Goal: Transaction & Acquisition: Subscribe to service/newsletter

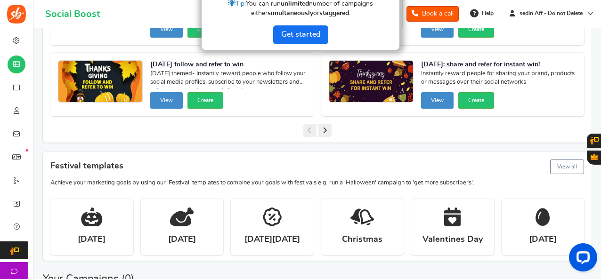
click at [35, 217] on div at bounding box center [300, 139] width 601 height 279
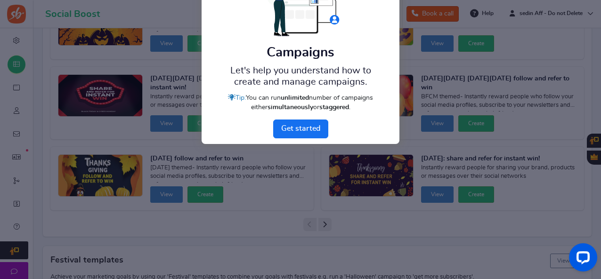
scroll to position [16, 0]
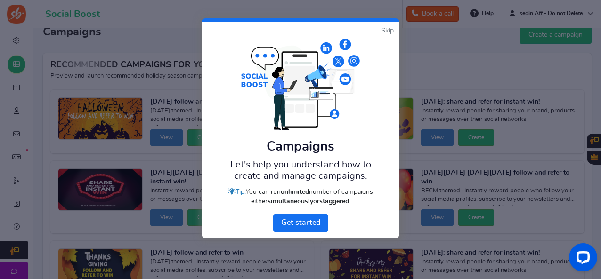
click at [382, 32] on link "Skip" at bounding box center [387, 30] width 13 height 9
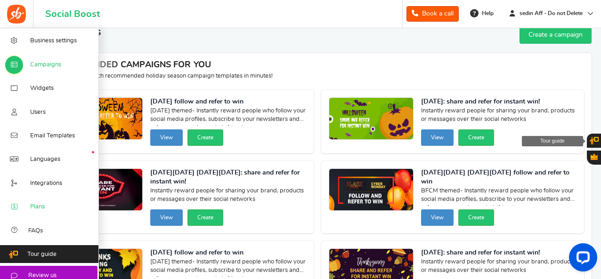
click at [46, 206] on link "Plans" at bounding box center [49, 207] width 99 height 24
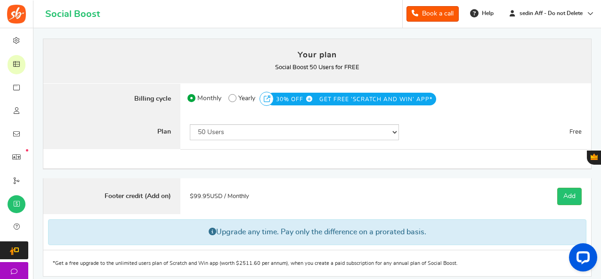
scroll to position [47, 0]
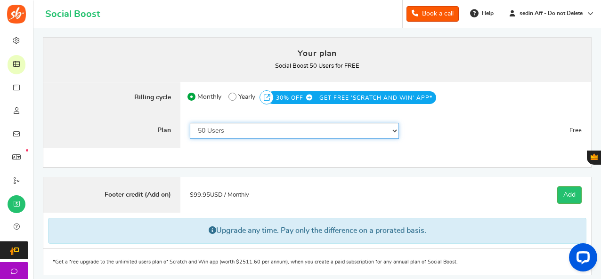
click at [250, 131] on select "50 Users 500 Users 2000 Users 5000 Users 10000 Users 15000 Users 25000 Users En…" at bounding box center [294, 131] width 209 height 16
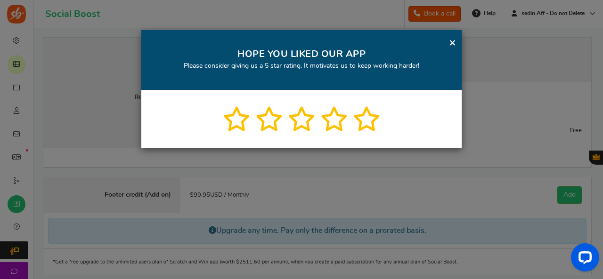
click at [447, 43] on div "× HOPE YOU LIKED OUR APP Please consider giving us a 5 star rating. It motivate…" at bounding box center [301, 60] width 320 height 60
click at [451, 40] on link "×" at bounding box center [452, 43] width 7 height 12
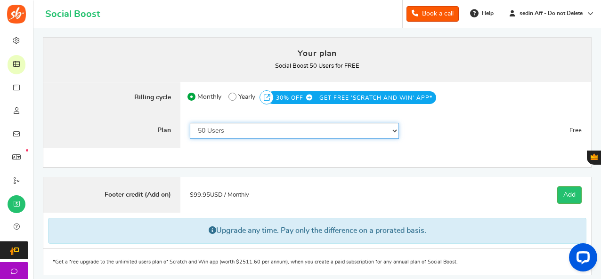
drag, startPoint x: 252, startPoint y: 126, endPoint x: 251, endPoint y: 133, distance: 7.7
click at [252, 126] on select "50 Users 500 Users 2000 Users 5000 Users 10000 Users 15000 Users 25000 Users En…" at bounding box center [294, 131] width 209 height 16
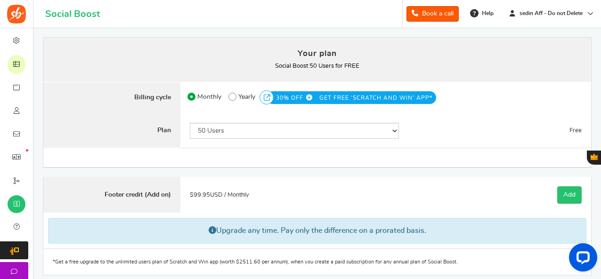
click at [122, 148] on div "Note : Current subscription will be canceled and new subscription will be activ…" at bounding box center [316, 157] width 547 height 19
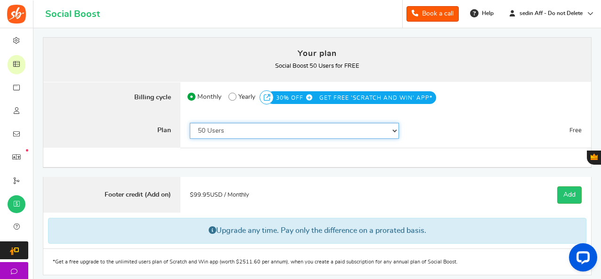
click at [273, 133] on select "50 Users 500 Users 2000 Users 5000 Users 10000 Users 15000 Users 25000 Users En…" at bounding box center [294, 131] width 209 height 16
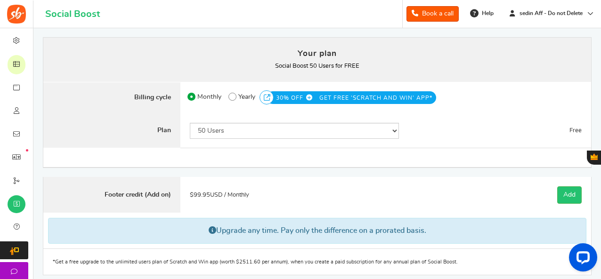
click at [214, 141] on div "50 Users 500 Users 2000 Users 5000 Users 10000 Users 15000 Users 25000 Users En…" at bounding box center [294, 130] width 228 height 35
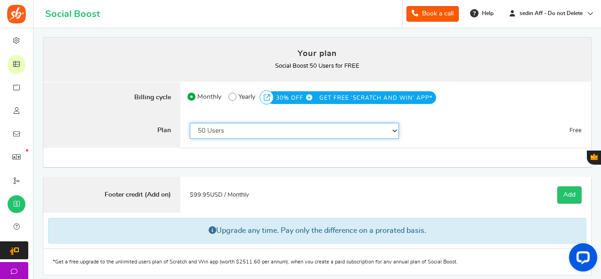
click at [216, 129] on select "50 Users 500 Users 2000 Users 5000 Users 10000 Users 15000 Users 25000 Users En…" at bounding box center [294, 131] width 209 height 16
click at [196, 127] on select "50 Users 500 Users 2000 Users 5000 Users 10000 Users 15000 Users 25000 Users En…" at bounding box center [294, 131] width 209 height 16
click at [233, 129] on select "50 Users 500 Users 2000 Users 5000 Users 10000 Users 15000 Users 25000 Users En…" at bounding box center [294, 131] width 209 height 16
click at [190, 123] on select "50 Users 500 Users 2000 Users 5000 Users 10000 Users 15000 Users 25000 Users En…" at bounding box center [294, 131] width 209 height 16
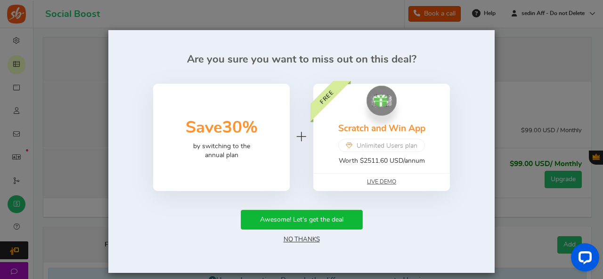
click at [306, 239] on link "No Thanks" at bounding box center [301, 239] width 36 height 7
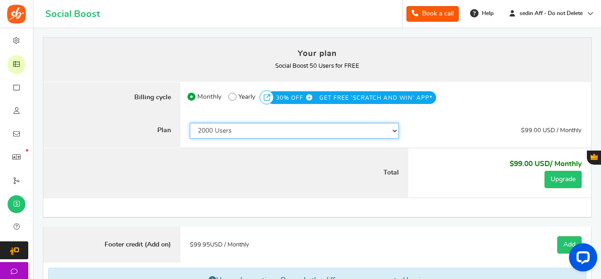
click at [236, 138] on select "50 Users 500 Users 2000 Users 5000 Users 10000 Users 15000 Users 25000 Users En…" at bounding box center [294, 131] width 209 height 16
click at [190, 123] on select "50 Users 500 Users 2000 Users 5000 Users 10000 Users 15000 Users 25000 Users En…" at bounding box center [294, 131] width 209 height 16
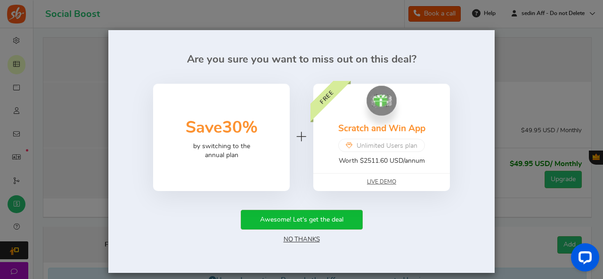
click at [288, 239] on link "No Thanks" at bounding box center [301, 239] width 36 height 7
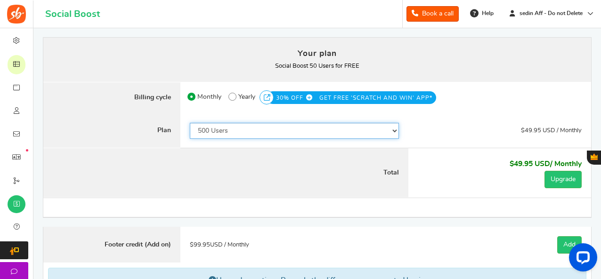
click at [236, 136] on select "50 Users 500 Users 2000 Users 5000 Users 10000 Users 15000 Users 25000 Users En…" at bounding box center [294, 131] width 209 height 16
click at [230, 129] on select "50 Users 500 Users 2000 Users 5000 Users 10000 Users 15000 Users 25000 Users En…" at bounding box center [294, 131] width 209 height 16
click at [236, 133] on select "50 Users 500 Users 2000 Users 5000 Users 10000 Users 15000 Users 25000 Users En…" at bounding box center [294, 131] width 209 height 16
click at [250, 138] on select "50 Users 500 Users 2000 Users 5000 Users 10000 Users 15000 Users 25000 Users En…" at bounding box center [294, 131] width 209 height 16
click at [229, 123] on select "50 Users 500 Users 2000 Users 5000 Users 10000 Users 15000 Users 25000 Users En…" at bounding box center [294, 131] width 209 height 16
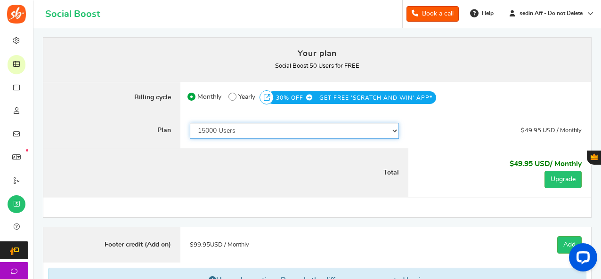
click at [190, 123] on select "50 Users 500 Users 2000 Users 5000 Users 10000 Users 15000 Users 25000 Users En…" at bounding box center [294, 131] width 209 height 16
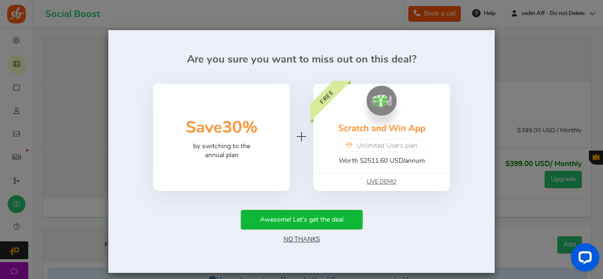
click at [287, 240] on link "No Thanks" at bounding box center [301, 239] width 36 height 7
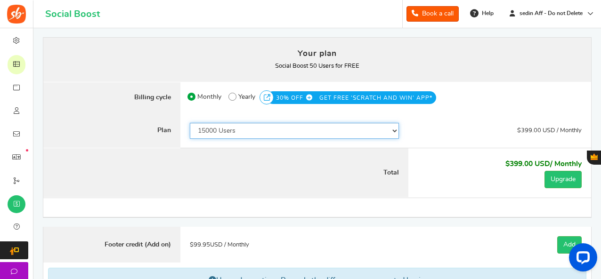
click at [263, 133] on select "50 Users 500 Users 2000 Users 5000 Users 10000 Users 15000 Users 25000 Users En…" at bounding box center [294, 131] width 209 height 16
click at [190, 123] on select "50 Users 500 Users 2000 Users 5000 Users 10000 Users 15000 Users 25000 Users En…" at bounding box center [294, 131] width 209 height 16
drag, startPoint x: 242, startPoint y: 132, endPoint x: 241, endPoint y: 137, distance: 4.9
click at [242, 132] on select "50 Users 500 Users 2000 Users 5000 Users 10000 Users 15000 Users 25000 Users En…" at bounding box center [294, 131] width 209 height 16
click at [190, 123] on select "50 Users 500 Users 2000 Users 5000 Users 10000 Users 15000 Users 25000 Users En…" at bounding box center [294, 131] width 209 height 16
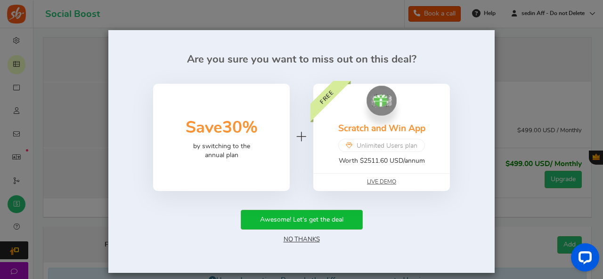
click at [297, 236] on link "No Thanks" at bounding box center [301, 239] width 36 height 7
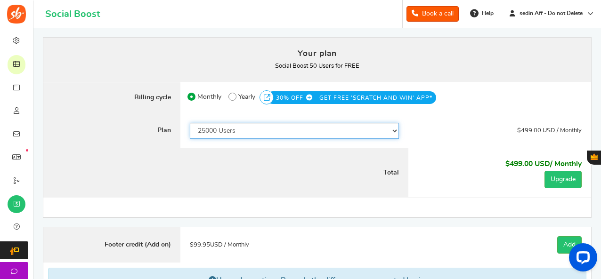
click at [240, 136] on select "50 Users 500 Users 2000 Users 5000 Users 10000 Users 15000 Users 25000 Users En…" at bounding box center [294, 131] width 209 height 16
select select "820"
click at [190, 123] on select "50 Users 500 Users 2000 Users 5000 Users 10000 Users 15000 Users 25000 Users En…" at bounding box center [294, 131] width 209 height 16
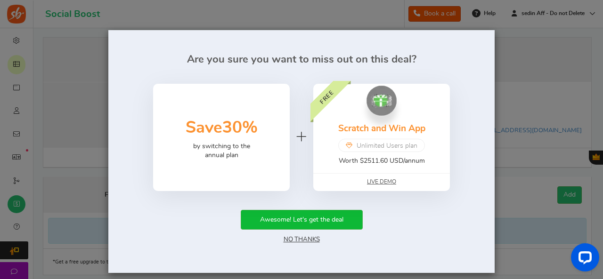
click at [299, 234] on div "Awesome! Let's get the deal No Thanks" at bounding box center [301, 227] width 358 height 35
click at [302, 241] on link "No Thanks" at bounding box center [301, 239] width 36 height 7
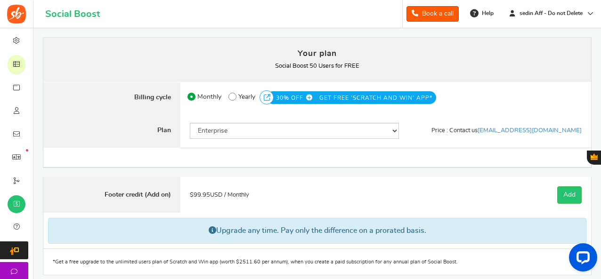
click at [237, 97] on label "50% OFF Limited time offer! Yearly 30% OFF GET FREE 'SCRATCH AND WIN' APP*" at bounding box center [332, 96] width 208 height 15
click at [234, 97] on input "50% OFF Limited time offer! Yearly 30% OFF GET FREE 'SCRATCH AND WIN' APP*" at bounding box center [231, 94] width 6 height 6
radio input "true"
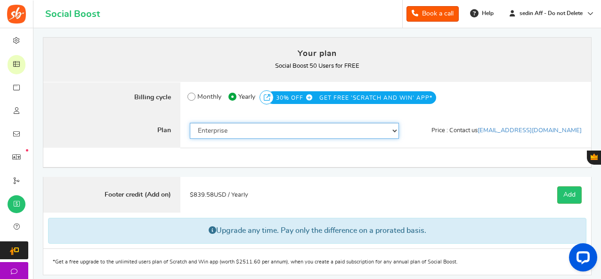
click at [235, 131] on select "50 Users 500 Users 2000 Users 5000 Users 10000 Users 15000 Users 25000 Users En…" at bounding box center [294, 131] width 209 height 16
click at [190, 123] on select "50 Users 500 Users 2000 Users 5000 Users 10000 Users 15000 Users 25000 Users En…" at bounding box center [294, 131] width 209 height 16
click at [239, 134] on select "50 Users 500 Users 2000 Users 5000 Users 10000 Users 15000 Users 25000 Users En…" at bounding box center [294, 131] width 209 height 16
click at [232, 132] on select "50 Users 500 Users 2000 Users 5000 Users 10000 Users 15000 Users 25000 Users En…" at bounding box center [294, 131] width 209 height 16
click at [230, 131] on select "50 Users 500 Users 2000 Users 5000 Users 10000 Users 15000 Users 25000 Users En…" at bounding box center [294, 131] width 209 height 16
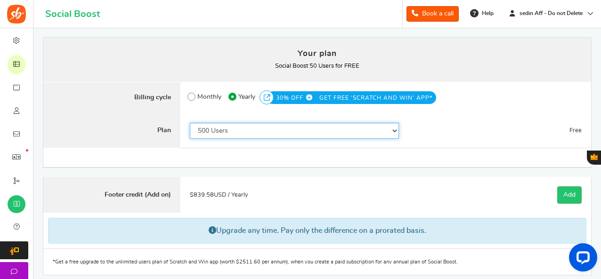
click at [190, 123] on select "50 Users 500 Users 2000 Users 5000 Users 10000 Users 15000 Users 25000 Users En…" at bounding box center [294, 131] width 209 height 16
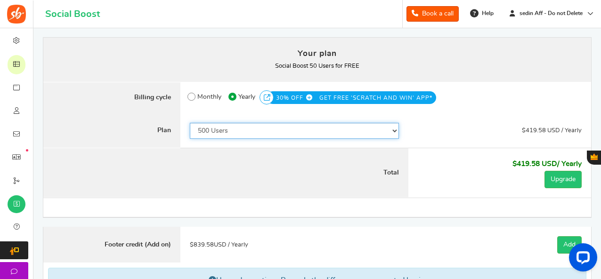
click at [230, 136] on select "50 Users 500 Users 2000 Users 5000 Users 10000 Users 15000 Users 25000 Users En…" at bounding box center [294, 131] width 209 height 16
click at [190, 123] on select "50 Users 500 Users 2000 Users 5000 Users 10000 Users 15000 Users 25000 Users En…" at bounding box center [294, 131] width 209 height 16
drag, startPoint x: 225, startPoint y: 126, endPoint x: 225, endPoint y: 133, distance: 7.5
click at [225, 126] on select "50 Users 500 Users 2000 Users 5000 Users 10000 Users 15000 Users 25000 Users En…" at bounding box center [294, 131] width 209 height 16
click at [190, 123] on select "50 Users 500 Users 2000 Users 5000 Users 10000 Users 15000 Users 25000 Users En…" at bounding box center [294, 131] width 209 height 16
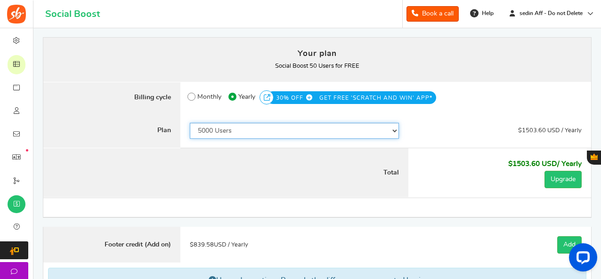
click at [238, 132] on select "50 Users 500 Users 2000 Users 5000 Users 10000 Users 15000 Users 25000 Users En…" at bounding box center [294, 131] width 209 height 16
click at [190, 123] on select "50 Users 500 Users 2000 Users 5000 Users 10000 Users 15000 Users 25000 Users En…" at bounding box center [294, 131] width 209 height 16
click at [242, 135] on select "50 Users 500 Users 2000 Users 5000 Users 10000 Users 15000 Users 25000 Users En…" at bounding box center [294, 131] width 209 height 16
click at [190, 123] on select "50 Users 500 Users 2000 Users 5000 Users 10000 Users 15000 Users 25000 Users En…" at bounding box center [294, 131] width 209 height 16
click at [241, 131] on select "50 Users 500 Users 2000 Users 5000 Users 10000 Users 15000 Users 25000 Users En…" at bounding box center [294, 131] width 209 height 16
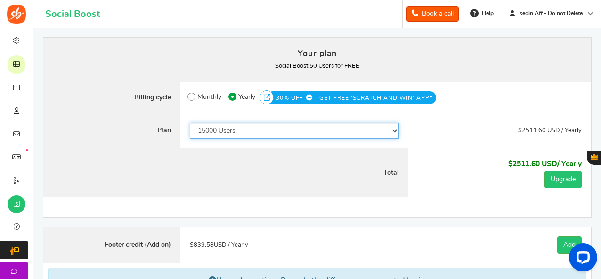
click at [190, 123] on select "50 Users 500 Users 2000 Users 5000 Users 10000 Users 15000 Users 25000 Users En…" at bounding box center [294, 131] width 209 height 16
click at [236, 133] on select "50 Users 500 Users 2000 Users 5000 Users 10000 Users 15000 Users 25000 Users En…" at bounding box center [294, 131] width 209 height 16
click at [190, 123] on select "50 Users 500 Users 2000 Users 5000 Users 10000 Users 15000 Users 25000 Users En…" at bounding box center [294, 131] width 209 height 16
click at [237, 133] on select "50 Users 500 Users 2000 Users 5000 Users 10000 Users 15000 Users 25000 Users En…" at bounding box center [294, 131] width 209 height 16
click at [190, 123] on select "50 Users 500 Users 2000 Users 5000 Users 10000 Users 15000 Users 25000 Users En…" at bounding box center [294, 131] width 209 height 16
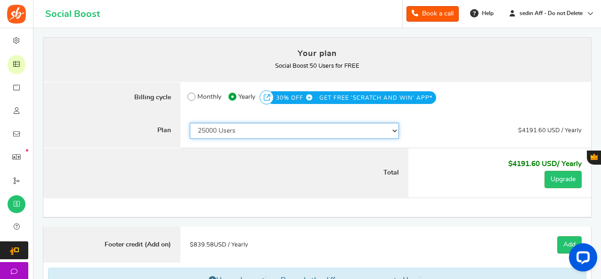
drag, startPoint x: 248, startPoint y: 131, endPoint x: 248, endPoint y: 136, distance: 5.2
click at [248, 131] on select "50 Users 500 Users 2000 Users 5000 Users 10000 Users 15000 Users 25000 Users En…" at bounding box center [294, 131] width 209 height 16
select select "820"
click at [190, 123] on select "50 Users 500 Users 2000 Users 5000 Users 10000 Users 15000 Users 25000 Users En…" at bounding box center [294, 131] width 209 height 16
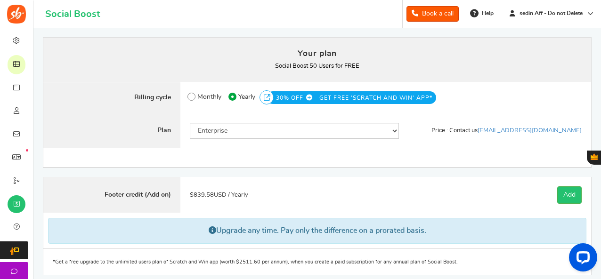
click at [413, 153] on div "Note : Current subscription will be canceled and new subscription will be activ…" at bounding box center [316, 157] width 547 height 19
click at [193, 93] on span at bounding box center [191, 97] width 8 height 8
click at [193, 93] on input "Monthly" at bounding box center [190, 94] width 6 height 6
radio input "true"
click at [242, 93] on span "Yearly" at bounding box center [246, 96] width 17 height 13
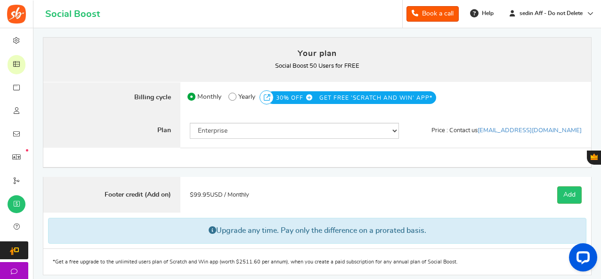
click at [234, 93] on input "50% OFF Limited time offer! Yearly 30% OFF GET FREE 'SCRATCH AND WIN' APP*" at bounding box center [231, 94] width 6 height 6
radio input "true"
click at [440, 146] on div "Price : Contact us [EMAIL_ADDRESS][DOMAIN_NAME]" at bounding box center [499, 130] width 183 height 35
